Goal: Information Seeking & Learning: Learn about a topic

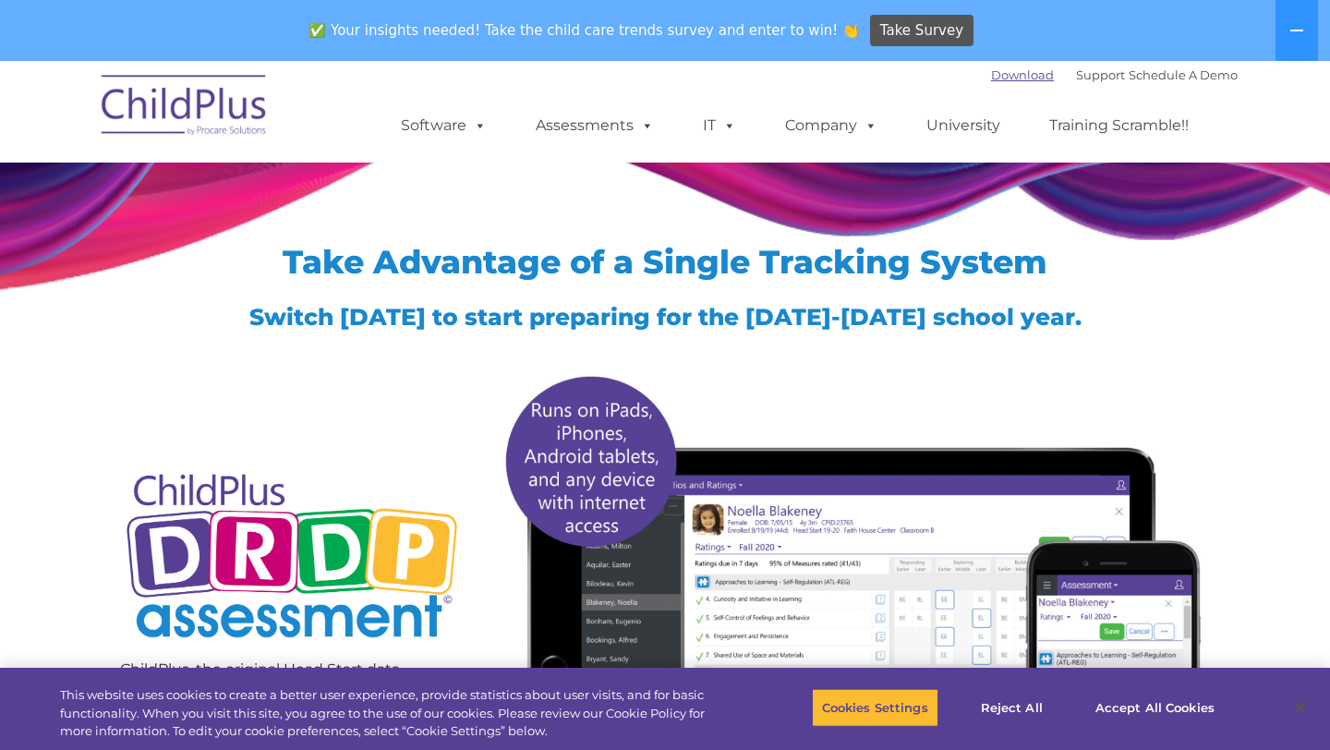
click at [1012, 77] on link "Download" at bounding box center [1022, 74] width 63 height 15
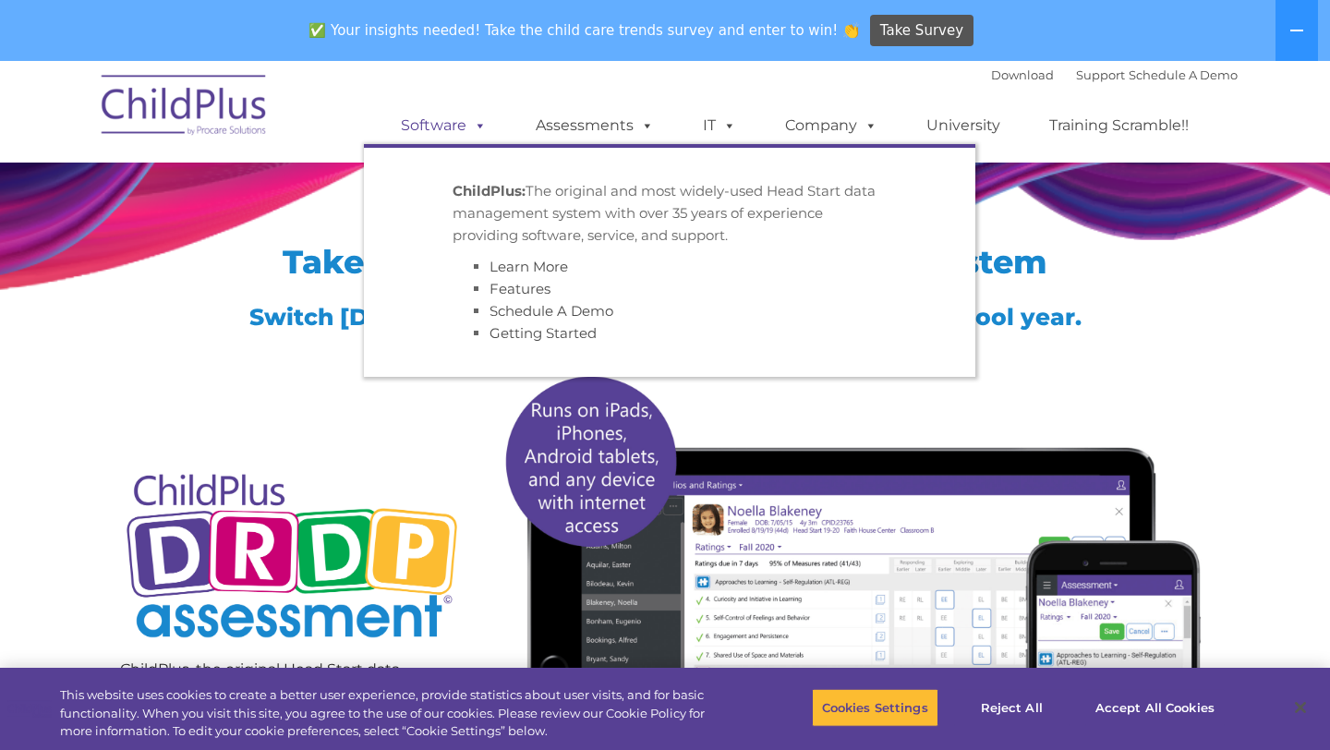
click at [450, 118] on link "Software" at bounding box center [443, 125] width 123 height 37
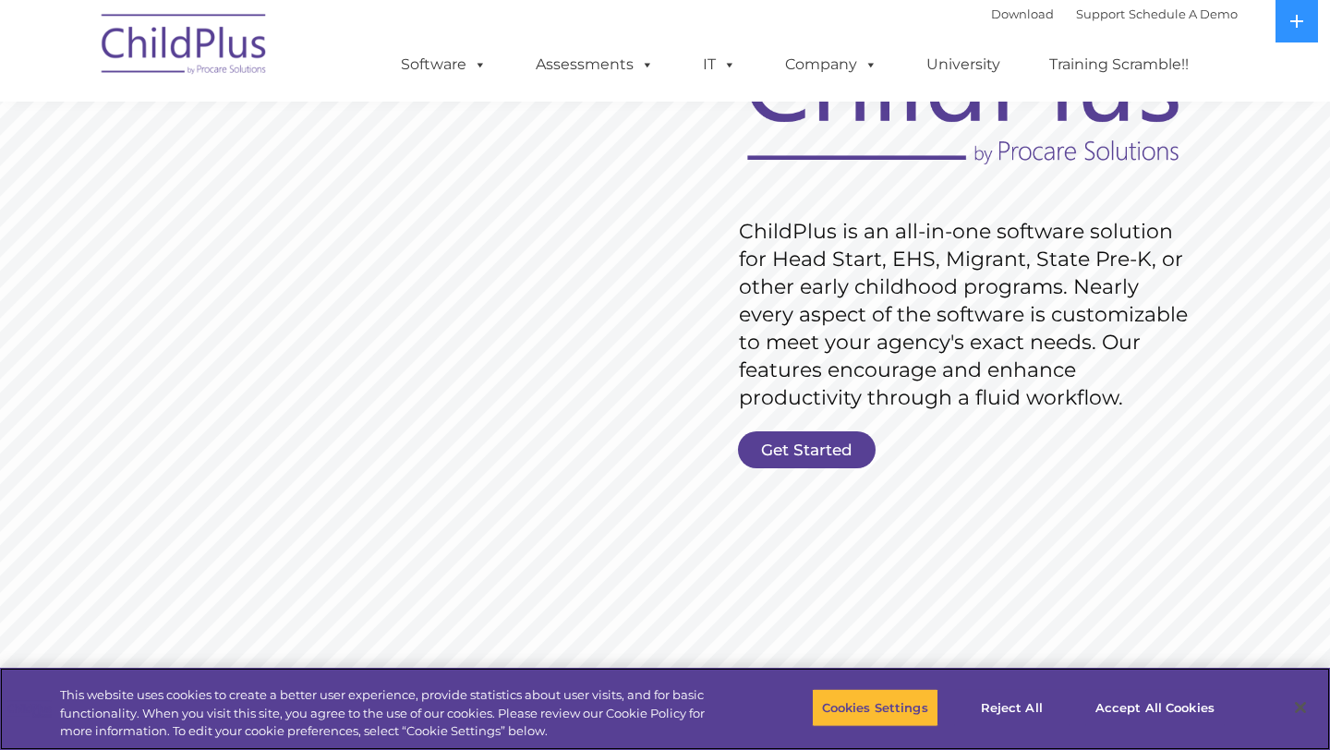
scroll to position [298, 0]
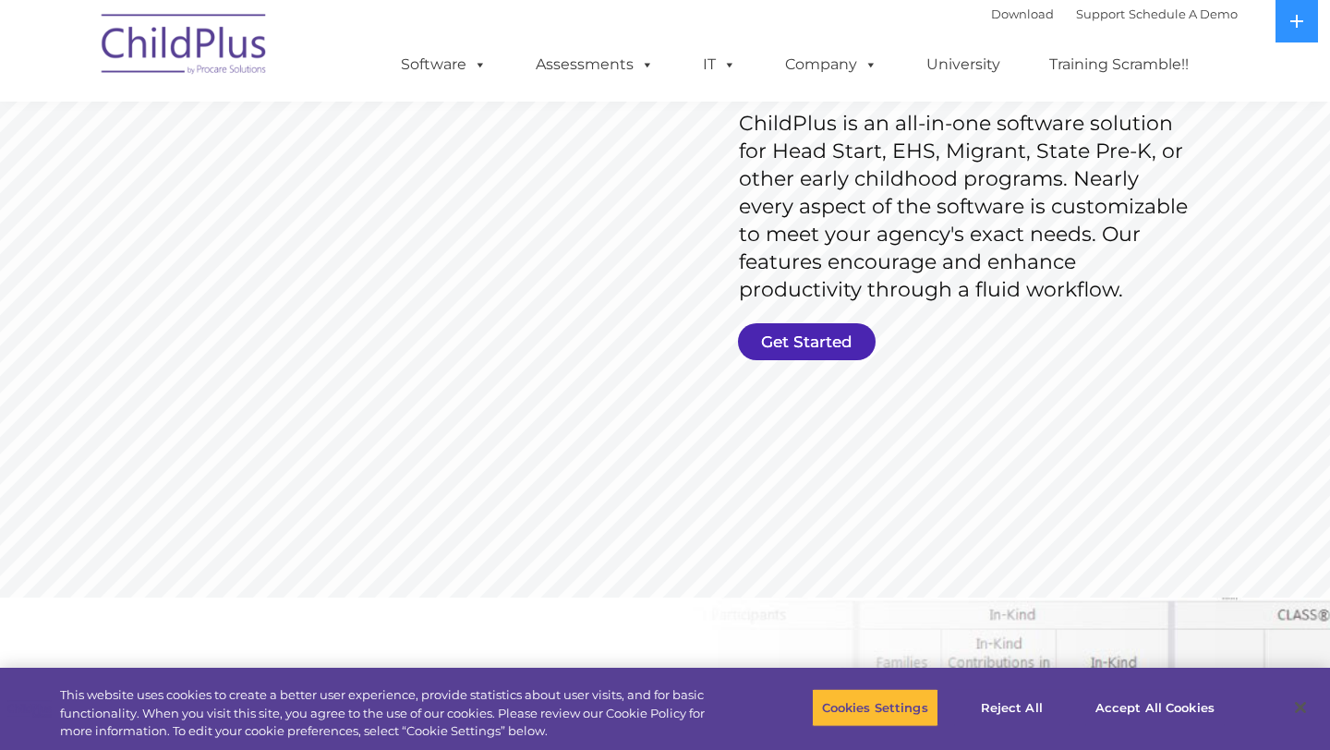
click at [836, 340] on link "Get Started" at bounding box center [807, 341] width 138 height 37
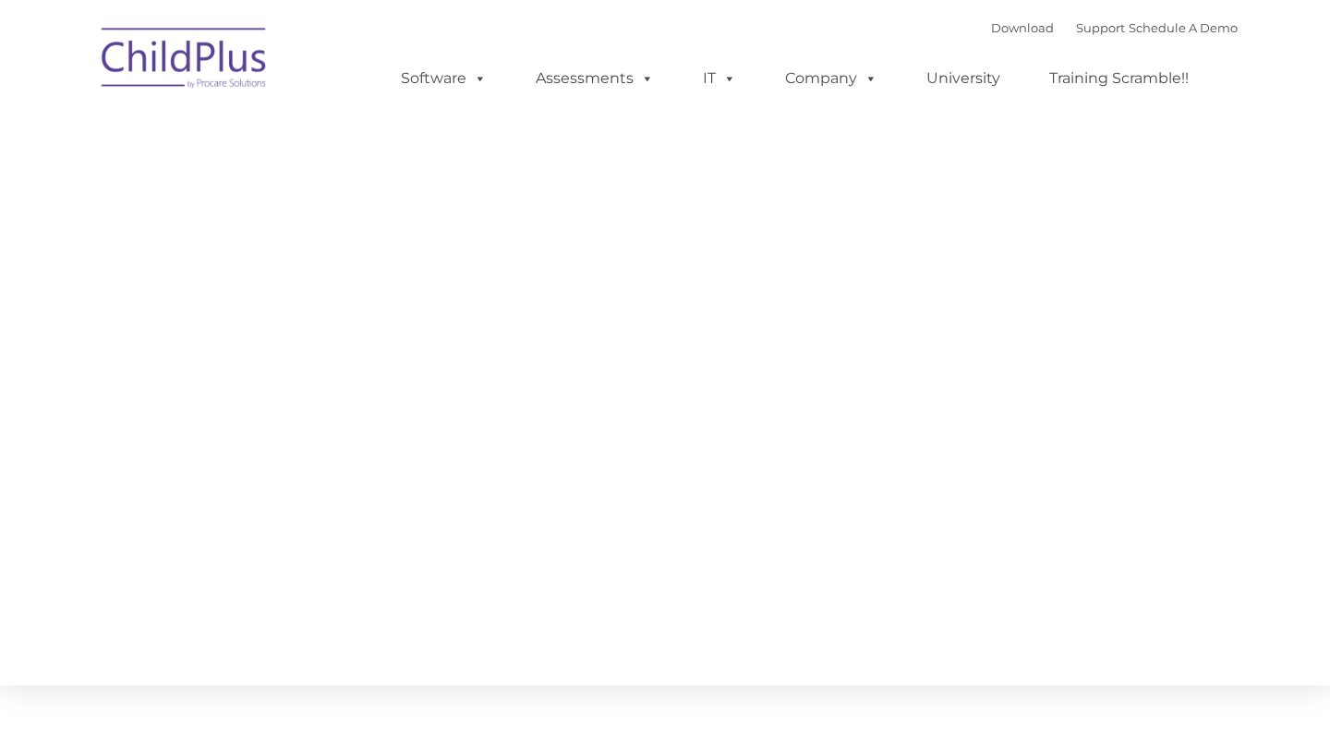
type input ""
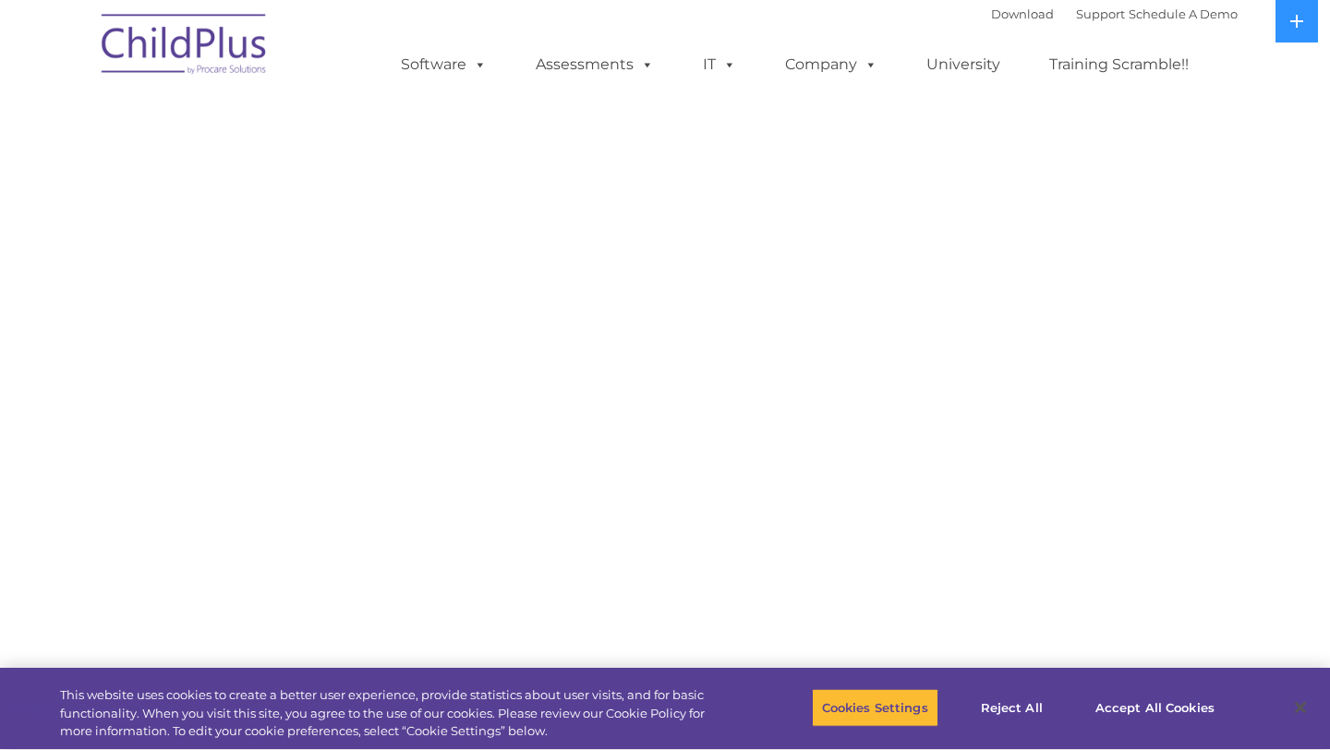
select select "MEDIUM"
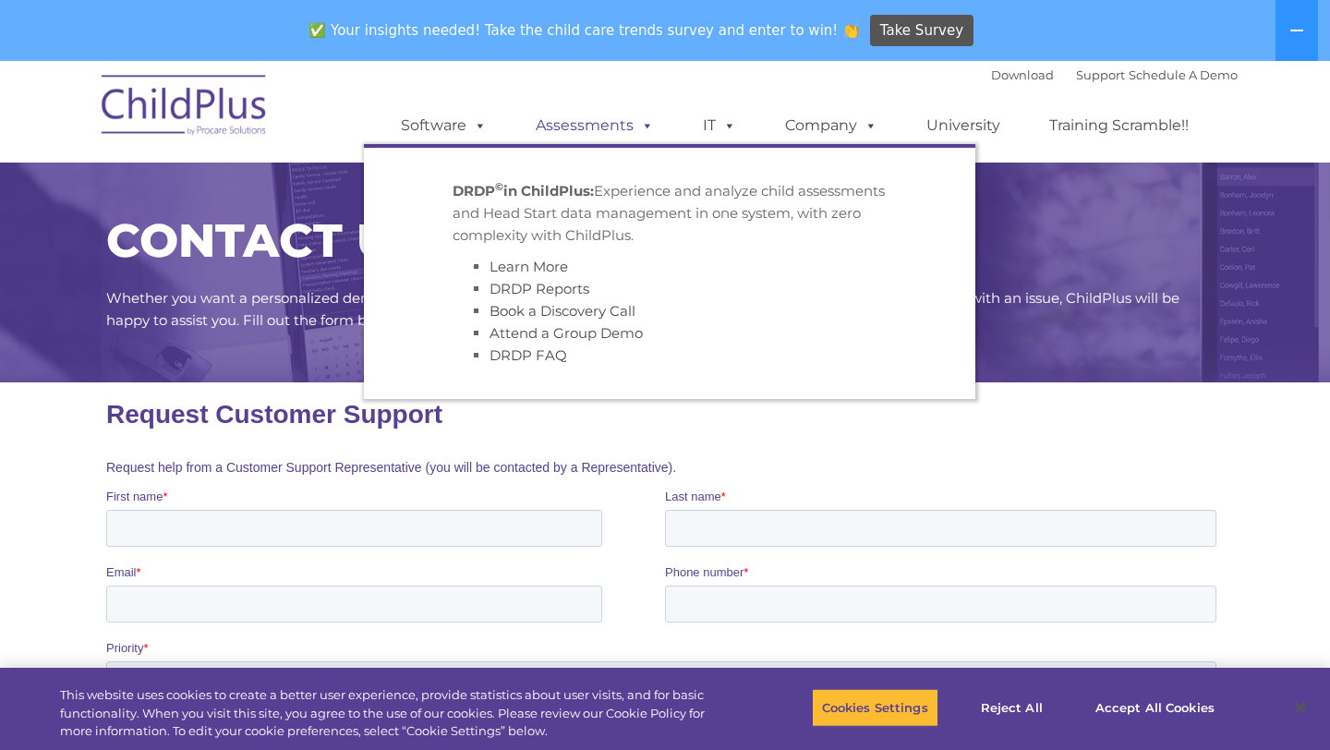
click at [643, 125] on span at bounding box center [644, 125] width 20 height 18
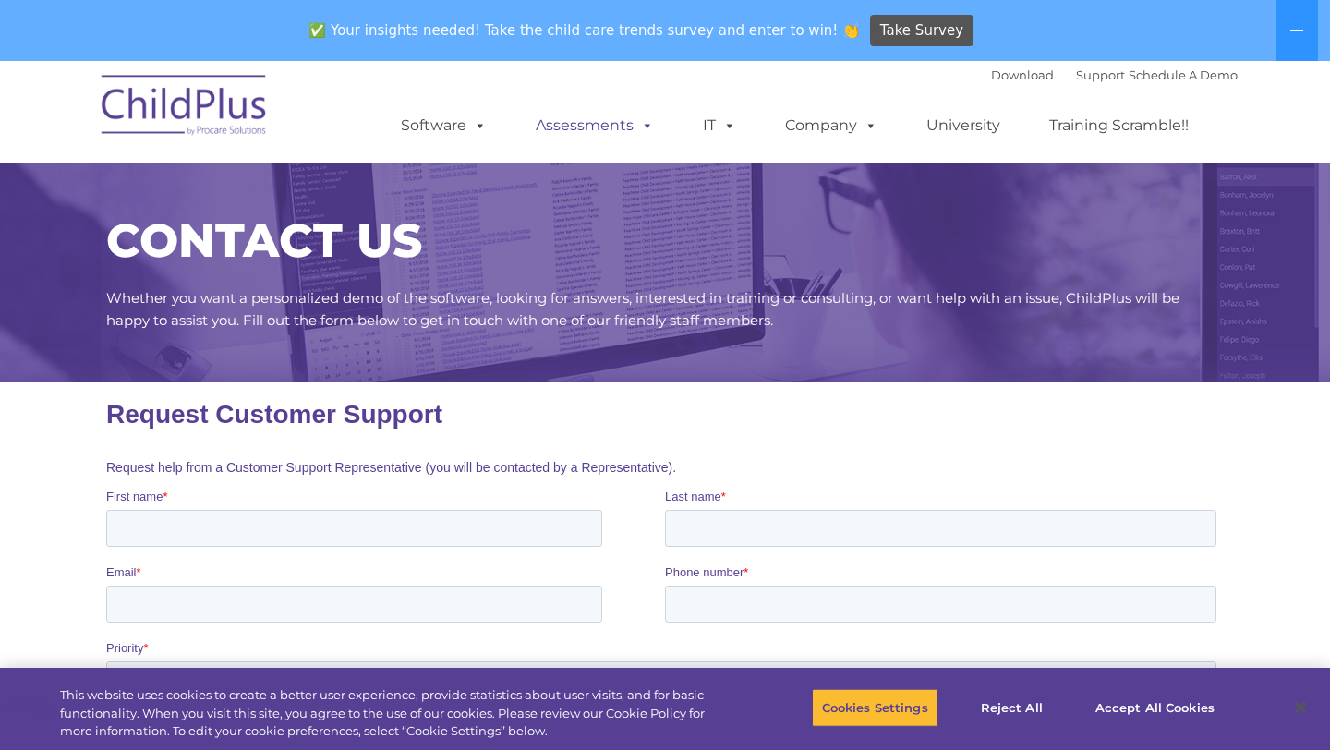
click at [600, 130] on link "Assessments" at bounding box center [594, 125] width 155 height 37
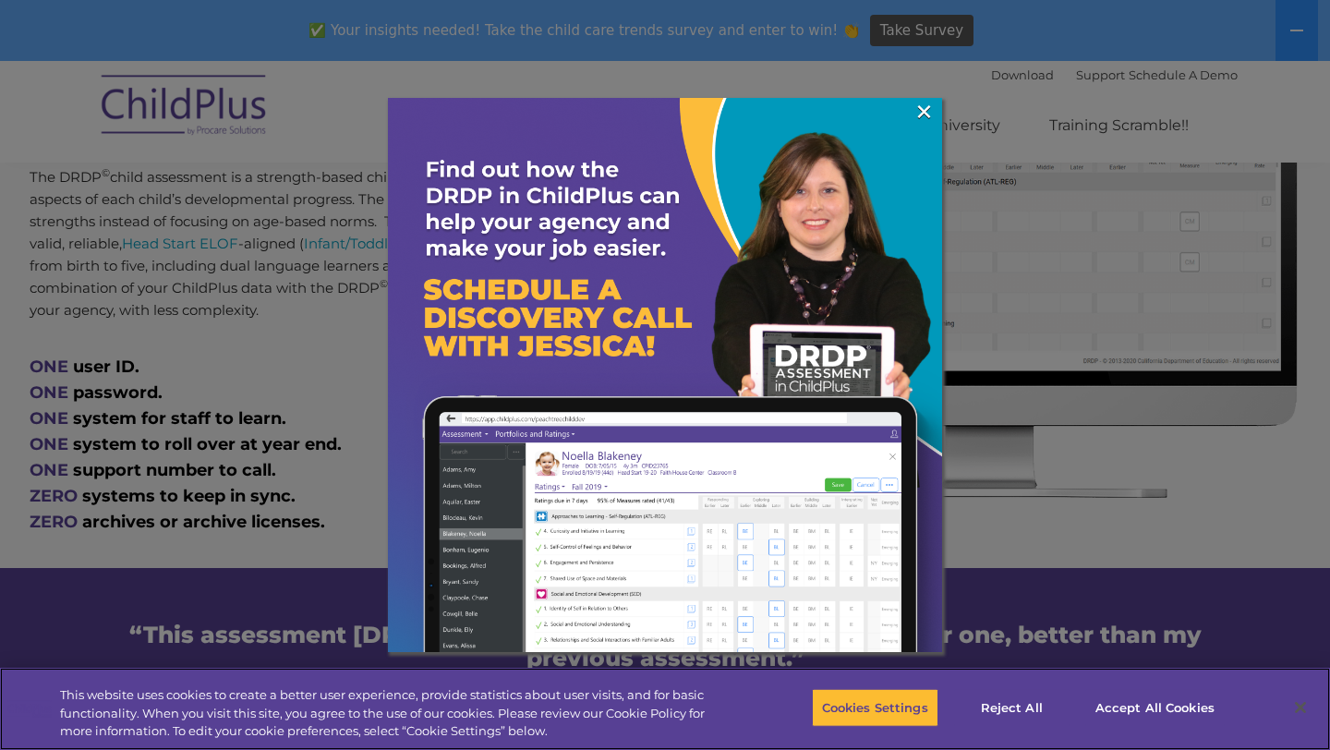
scroll to position [918, 0]
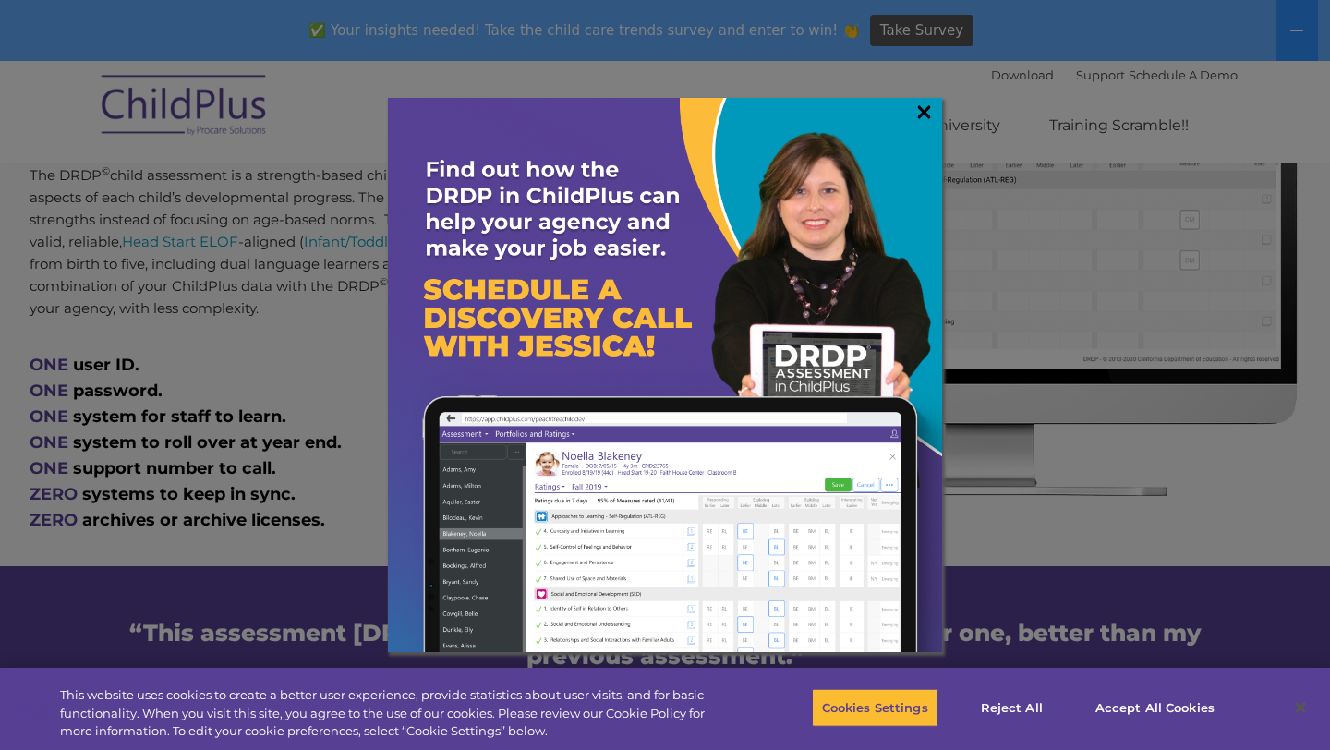
click at [927, 111] on link "×" at bounding box center [924, 112] width 21 height 18
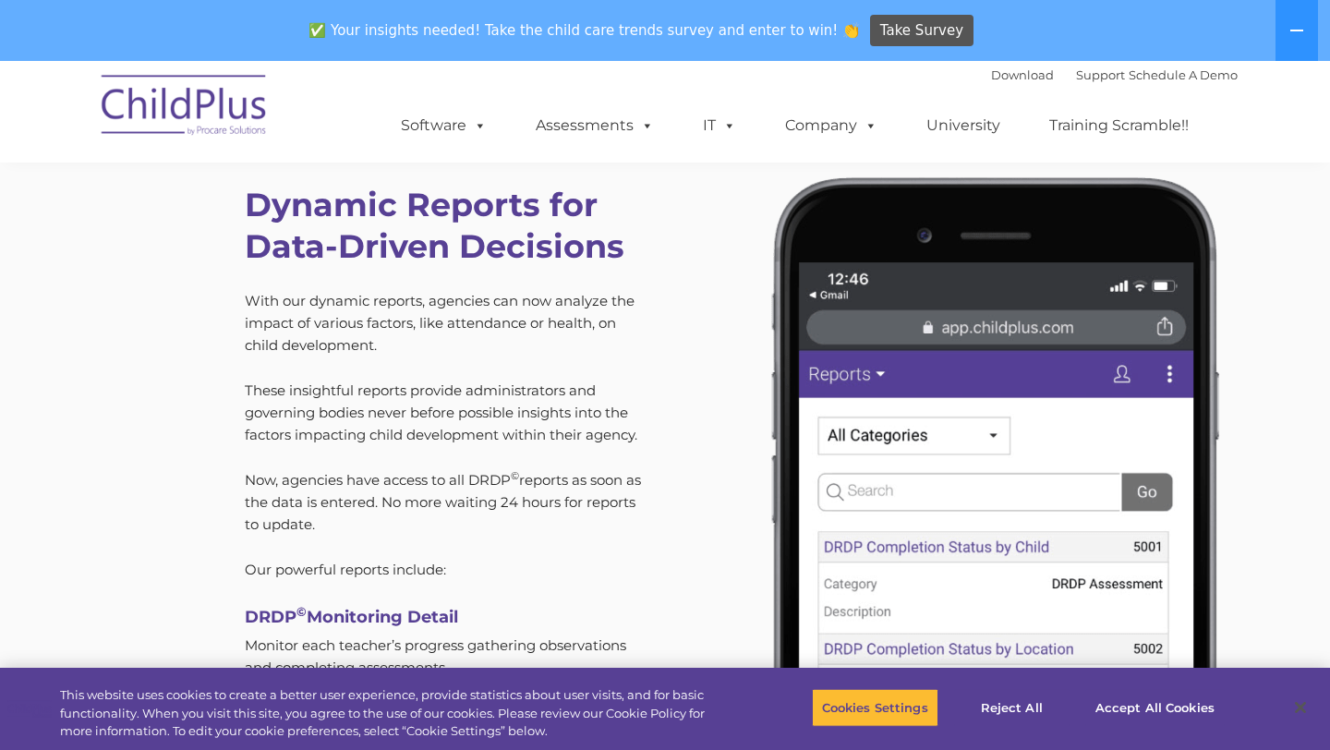
scroll to position [5171, 0]
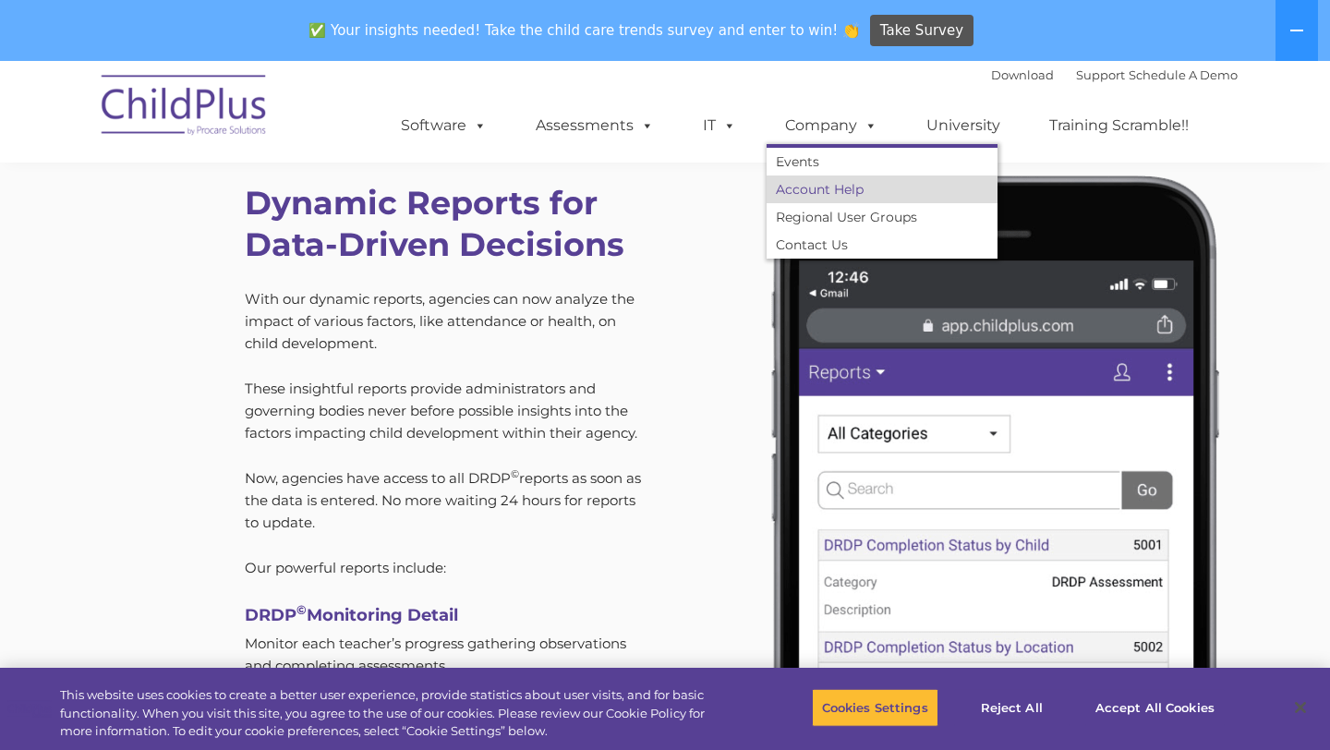
click at [827, 188] on link "Account Help" at bounding box center [882, 190] width 231 height 28
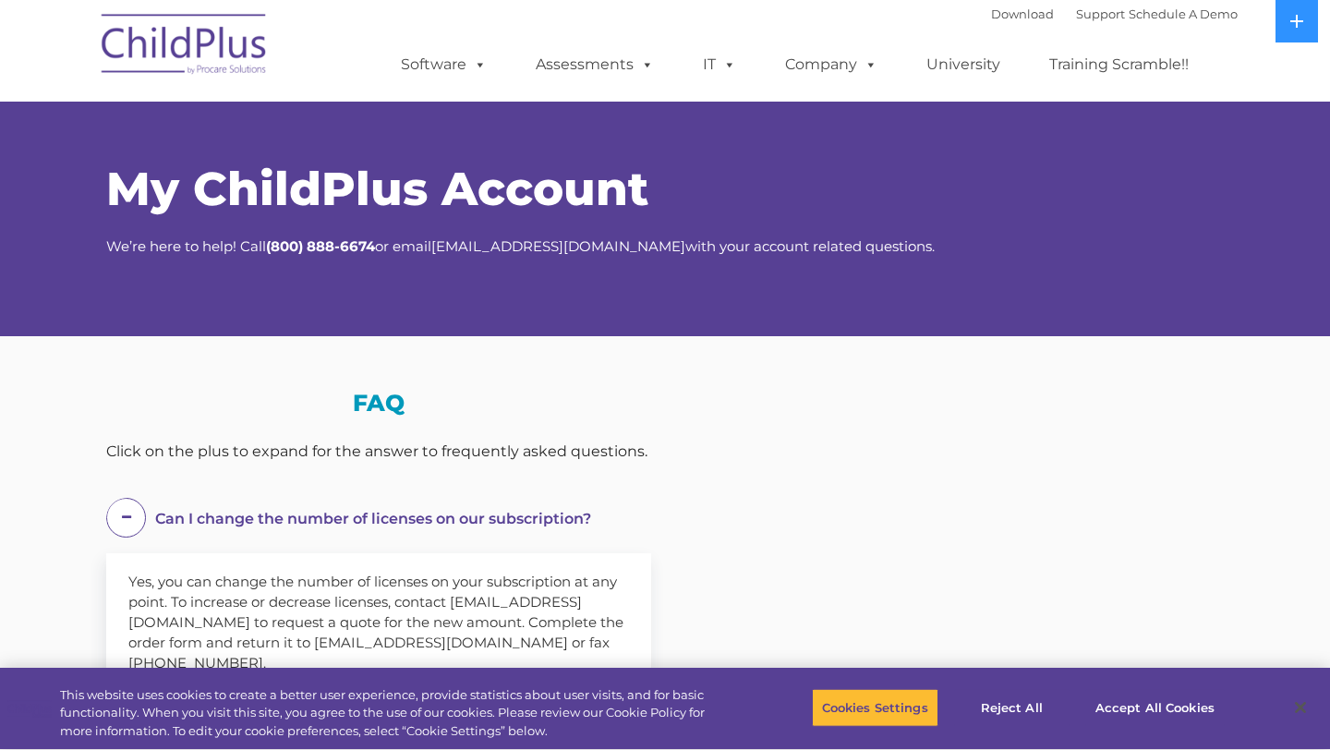
select select "MEDIUM"
